Goal: Use online tool/utility: Utilize a website feature to perform a specific function

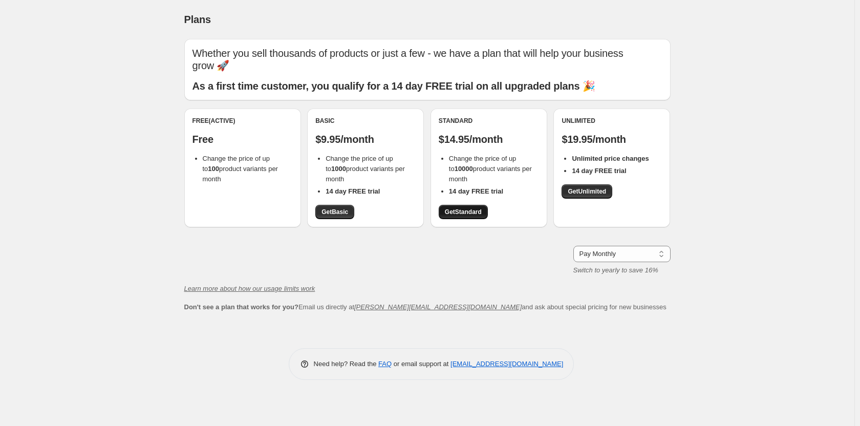
click at [451, 210] on span "Get Standard" at bounding box center [463, 212] width 37 height 8
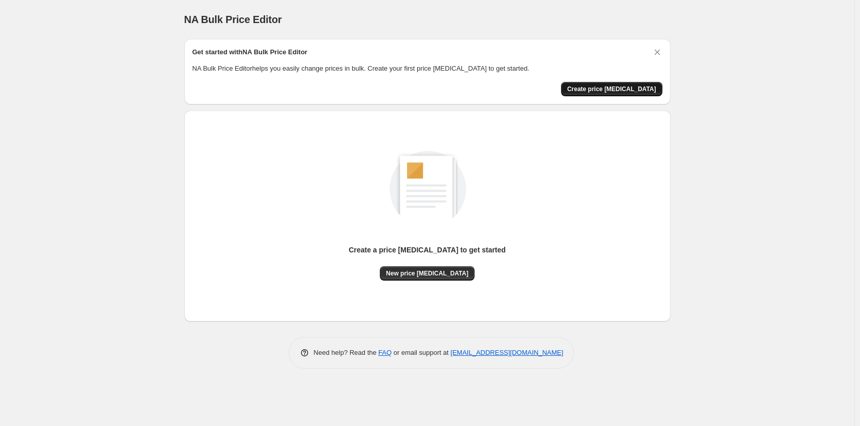
click at [645, 86] on span "Create price [MEDICAL_DATA]" at bounding box center [611, 89] width 89 height 8
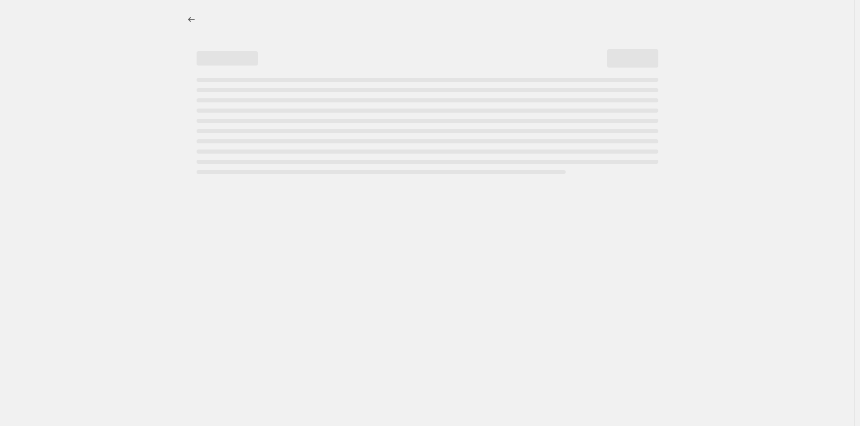
select select "percentage"
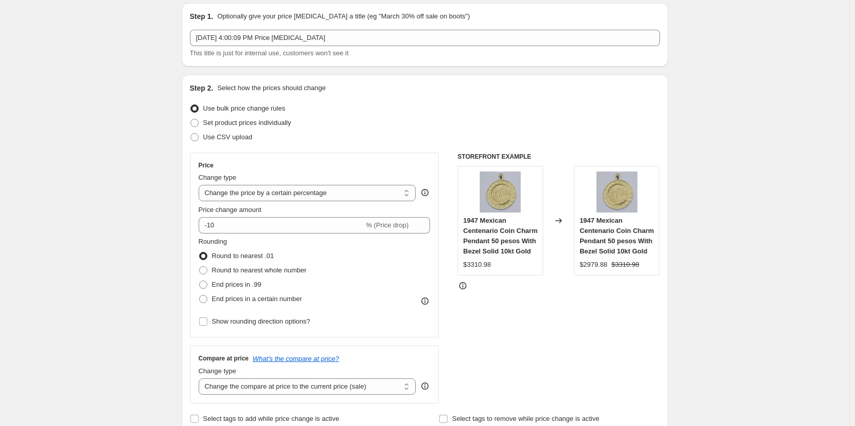
scroll to position [51, 0]
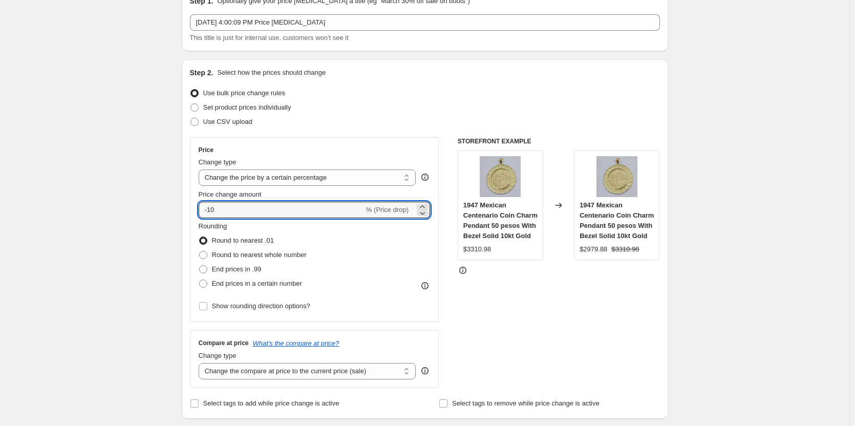
drag, startPoint x: 234, startPoint y: 211, endPoint x: 175, endPoint y: 214, distance: 58.9
type input "1"
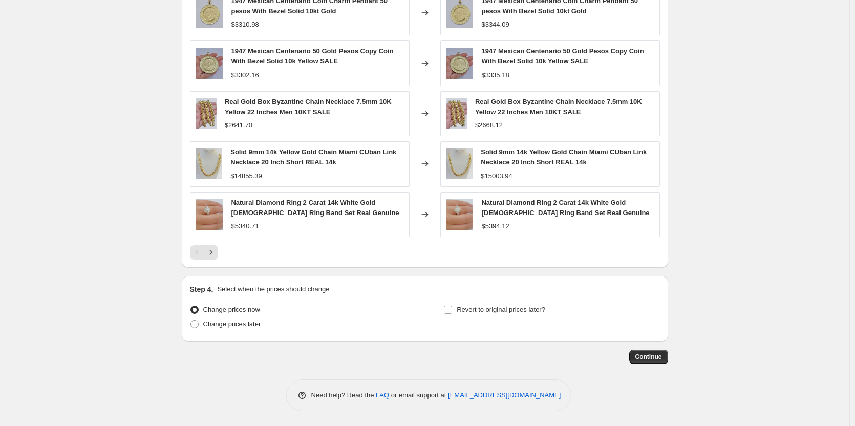
scroll to position [614, 0]
click at [647, 350] on button "Continue" at bounding box center [648, 356] width 39 height 14
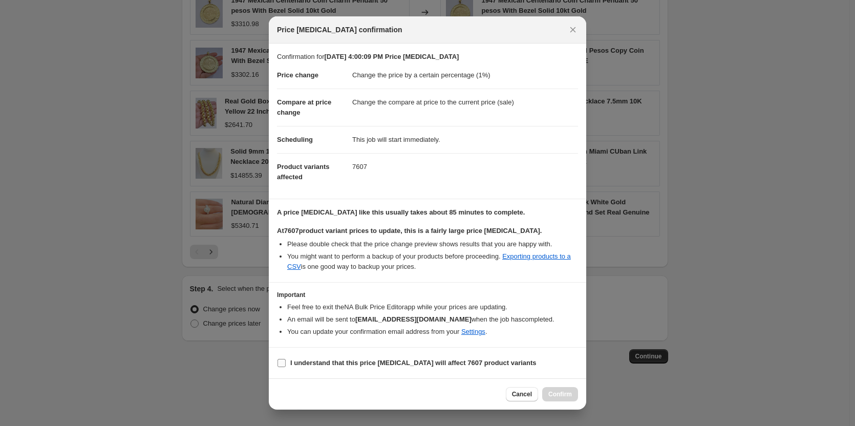
click at [279, 362] on input "I understand that this price [MEDICAL_DATA] will affect 7607 product variants" at bounding box center [282, 363] width 8 height 8
checkbox input "true"
click at [553, 393] on span "Confirm" at bounding box center [560, 394] width 24 height 8
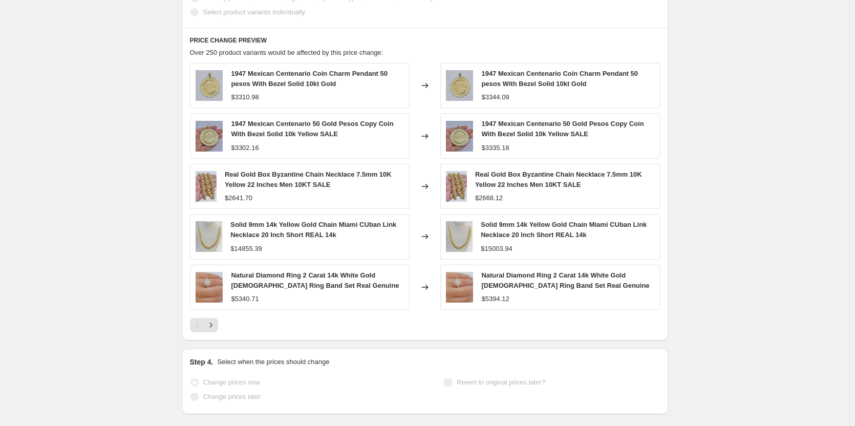
scroll to position [641, 0]
